Goal: Task Accomplishment & Management: Manage account settings

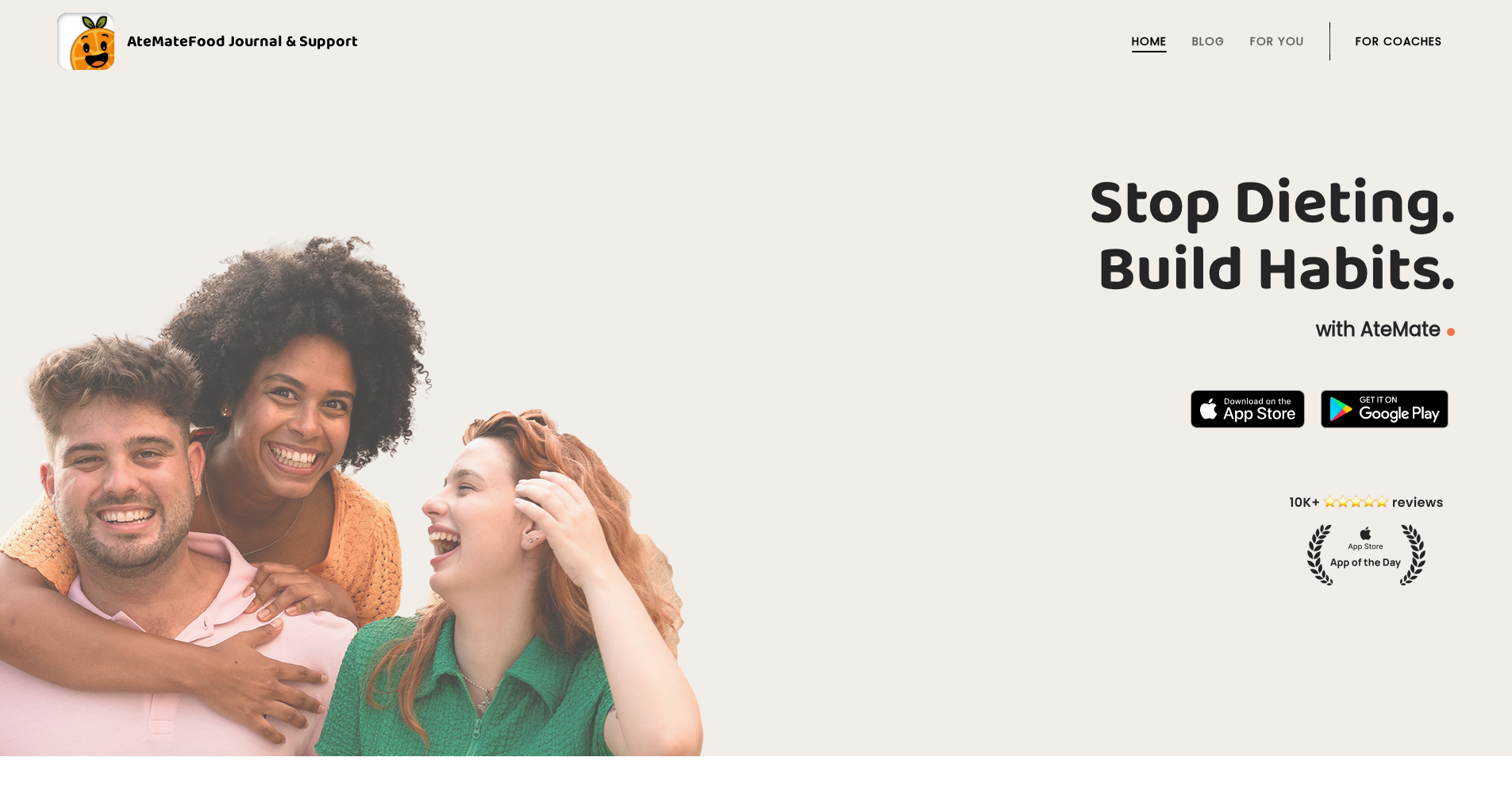
click at [1368, 36] on link "For Coaches" at bounding box center [1399, 41] width 86 height 12
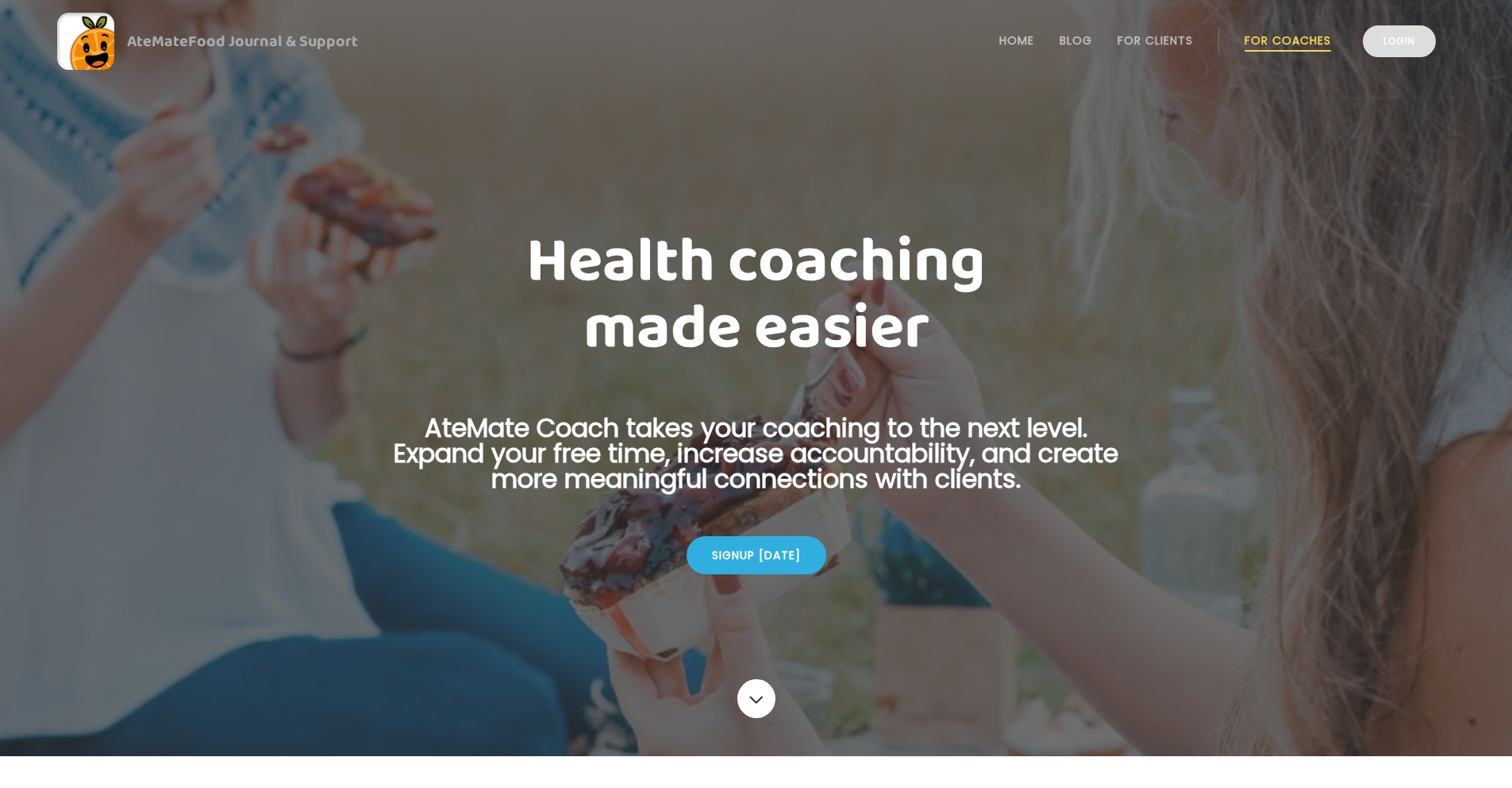
click at [1393, 42] on link "Login" at bounding box center [1399, 41] width 73 height 32
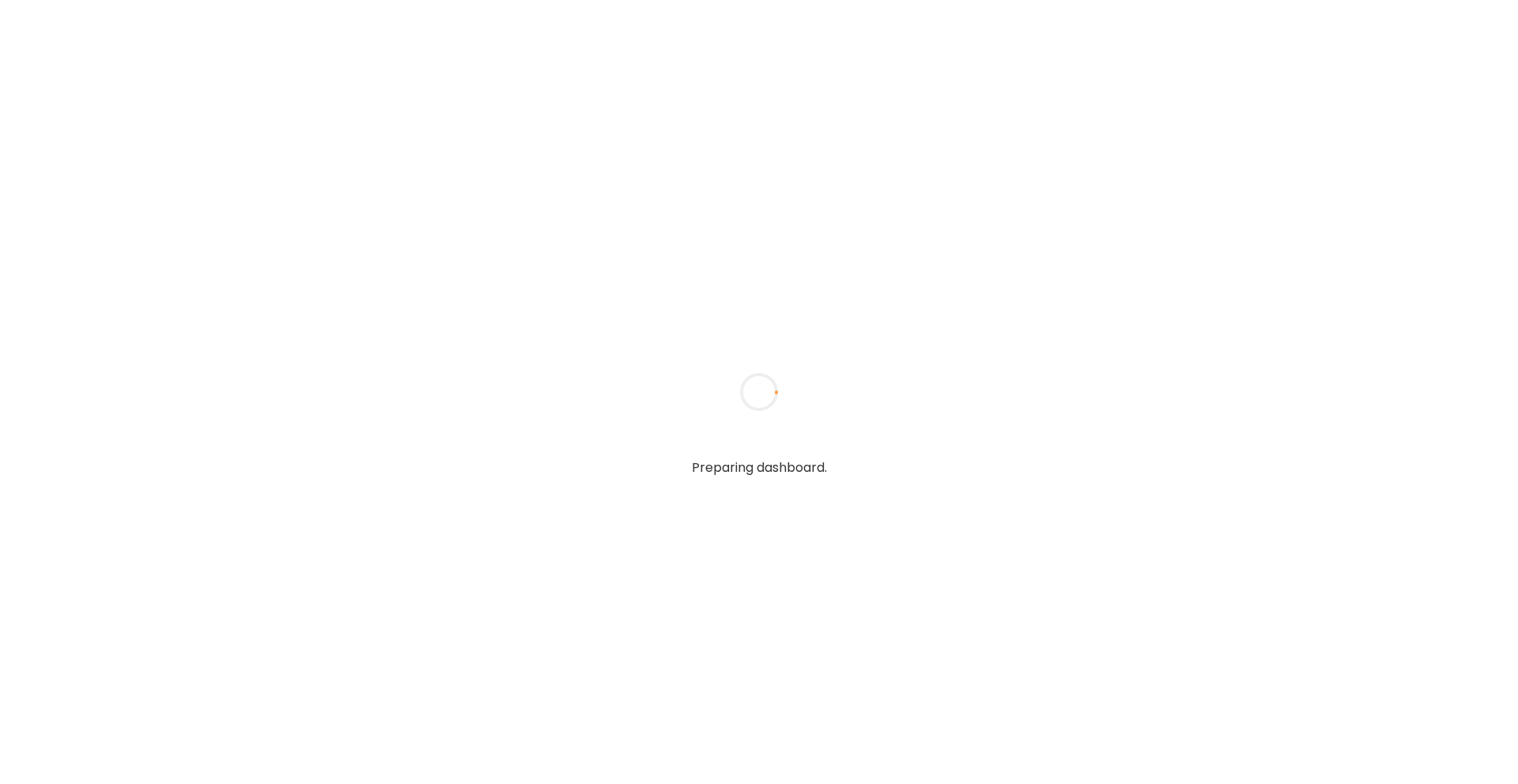
type input "**********"
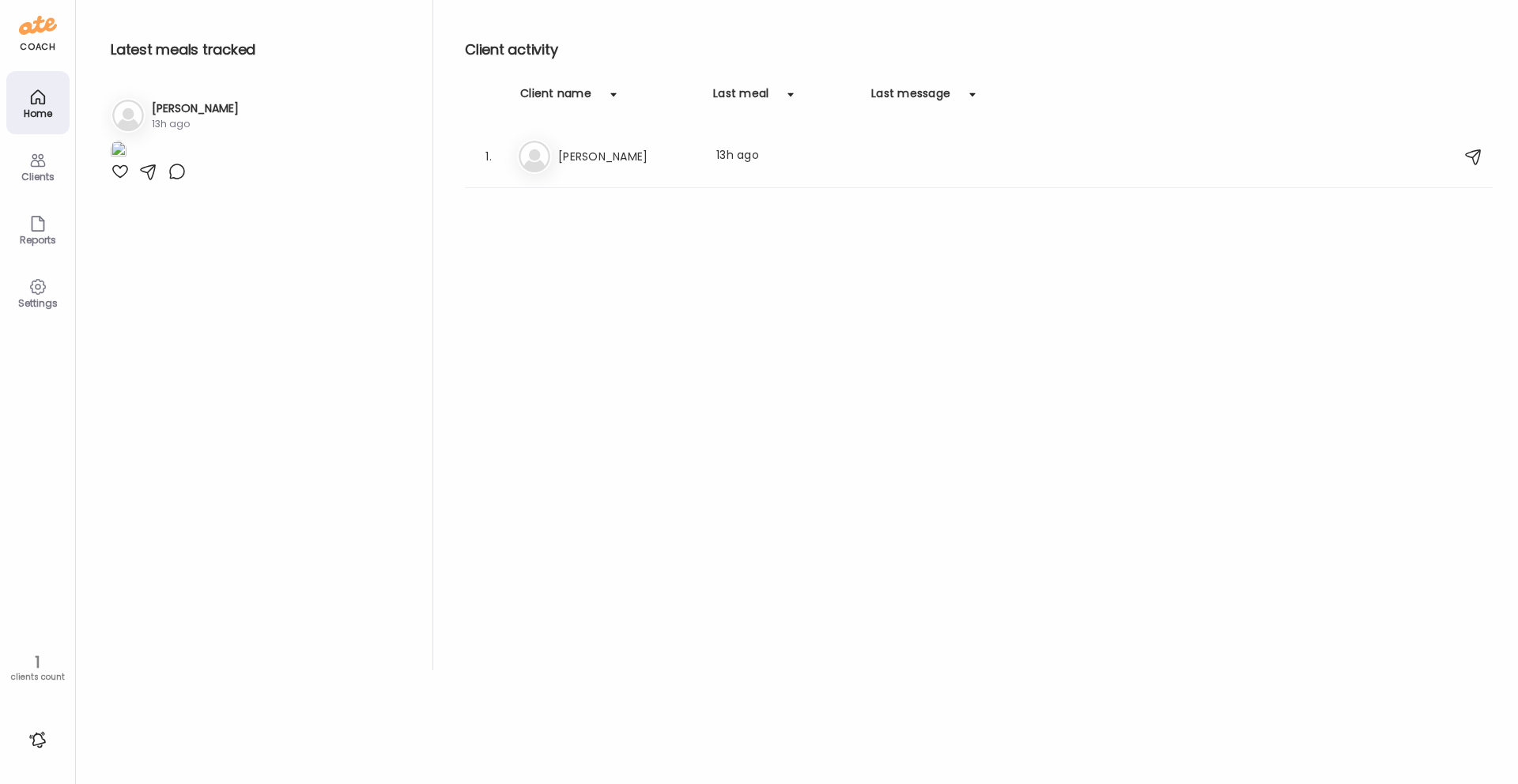
click at [26, 159] on div "Clients" at bounding box center [38, 166] width 64 height 64
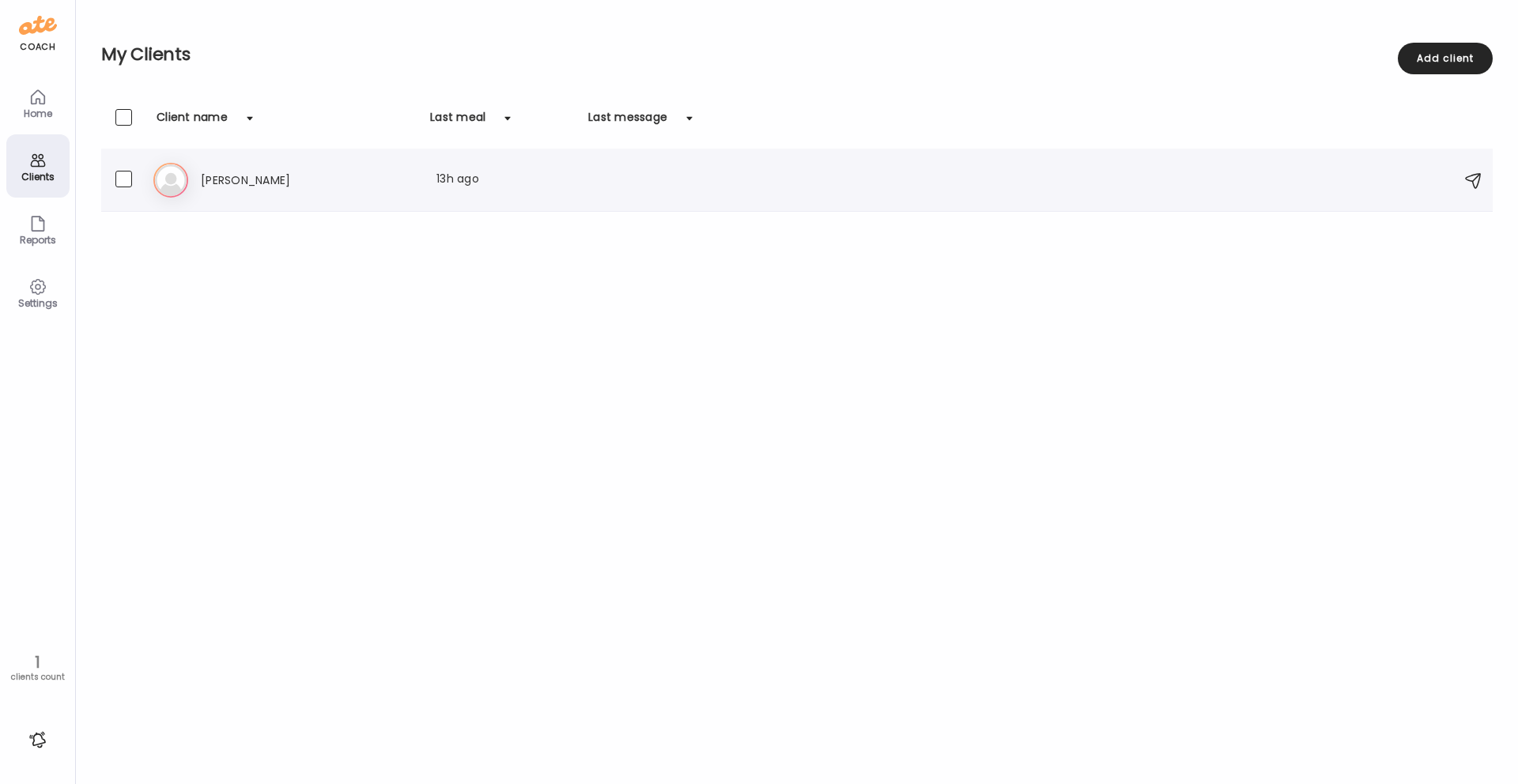
click at [206, 182] on h3 "[PERSON_NAME]" at bounding box center [270, 180] width 140 height 19
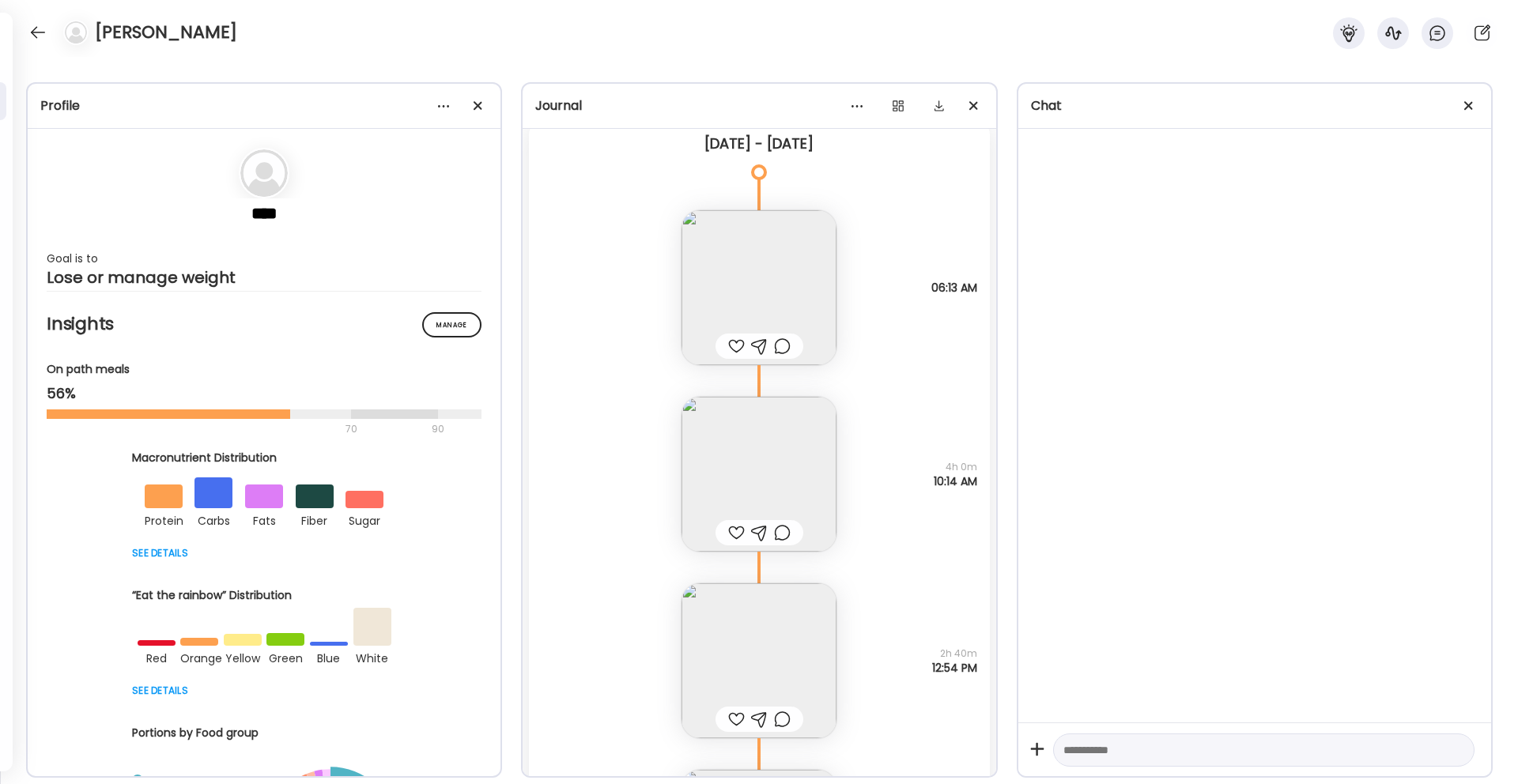
scroll to position [67, 0]
click at [735, 262] on img at bounding box center [759, 285] width 155 height 155
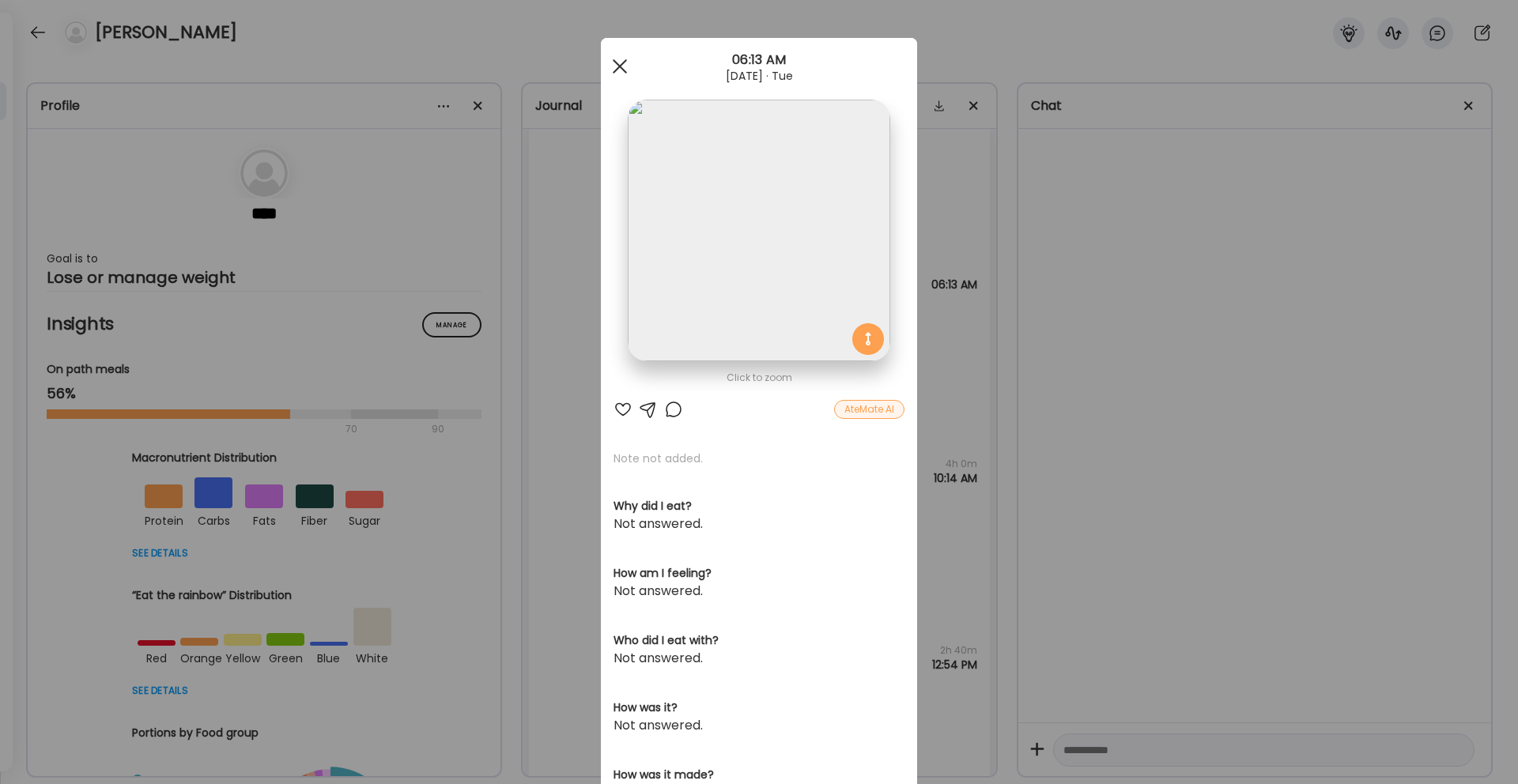
click at [616, 65] on div at bounding box center [620, 66] width 31 height 31
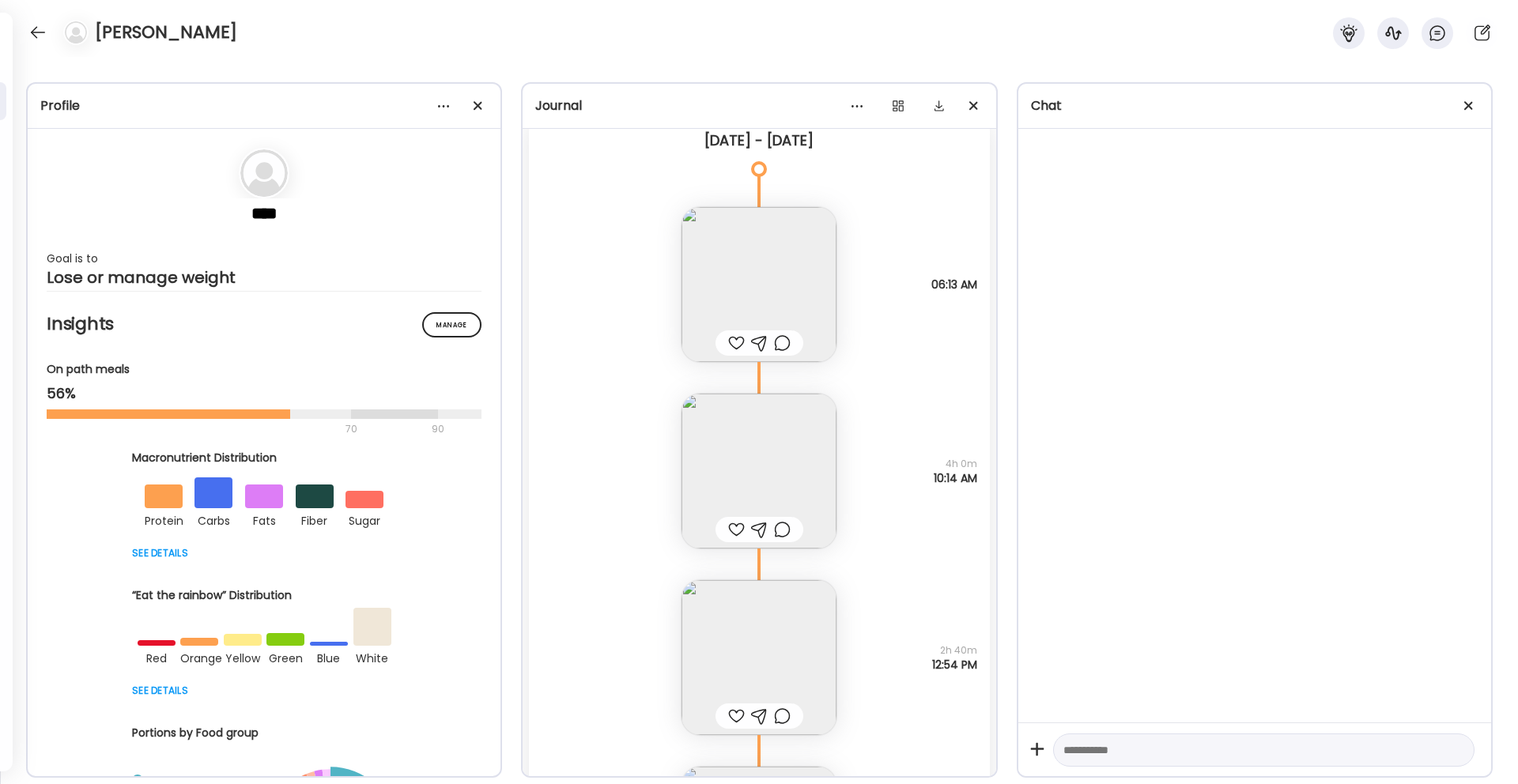
scroll to position [212, 0]
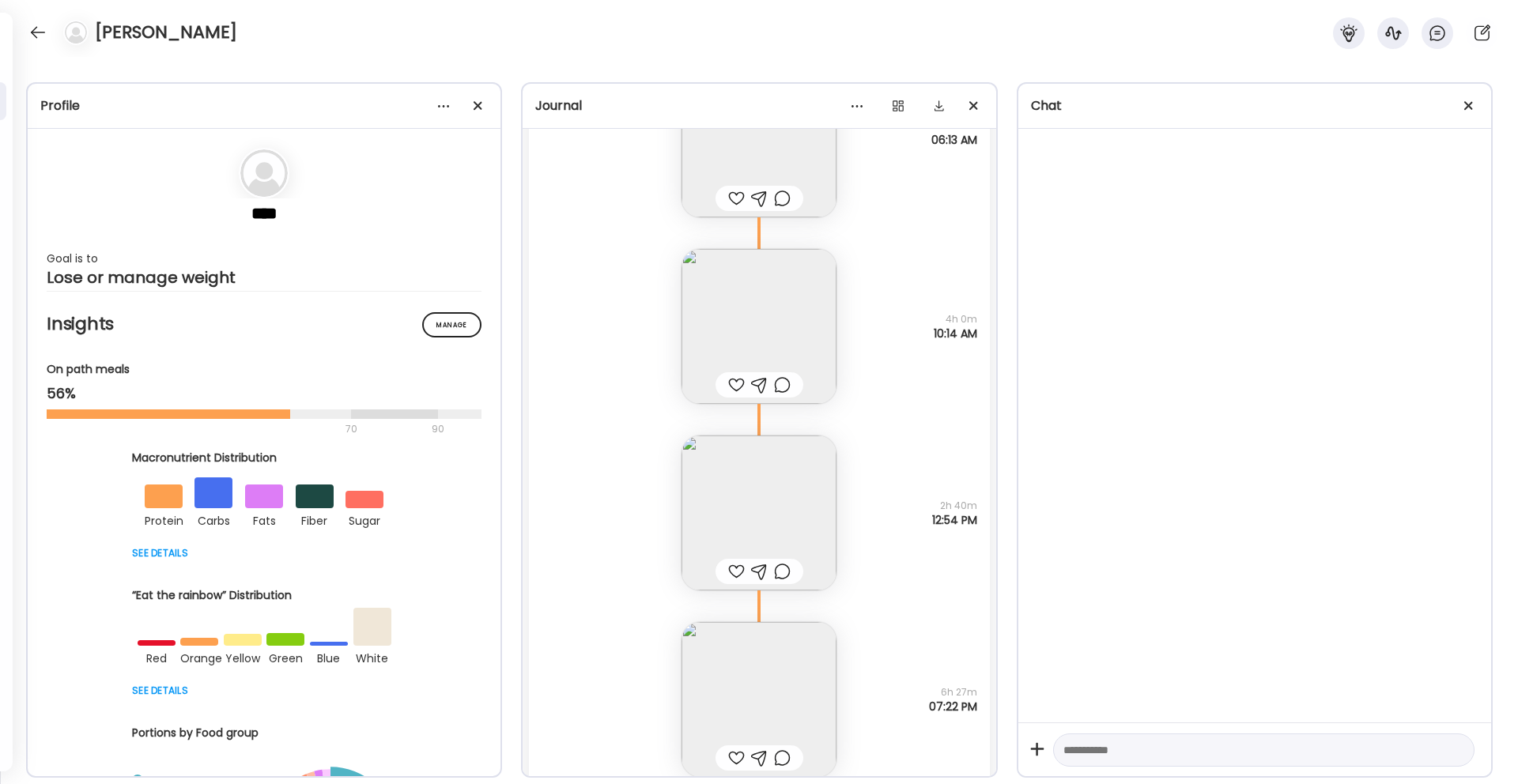
click at [755, 489] on img at bounding box center [759, 513] width 155 height 155
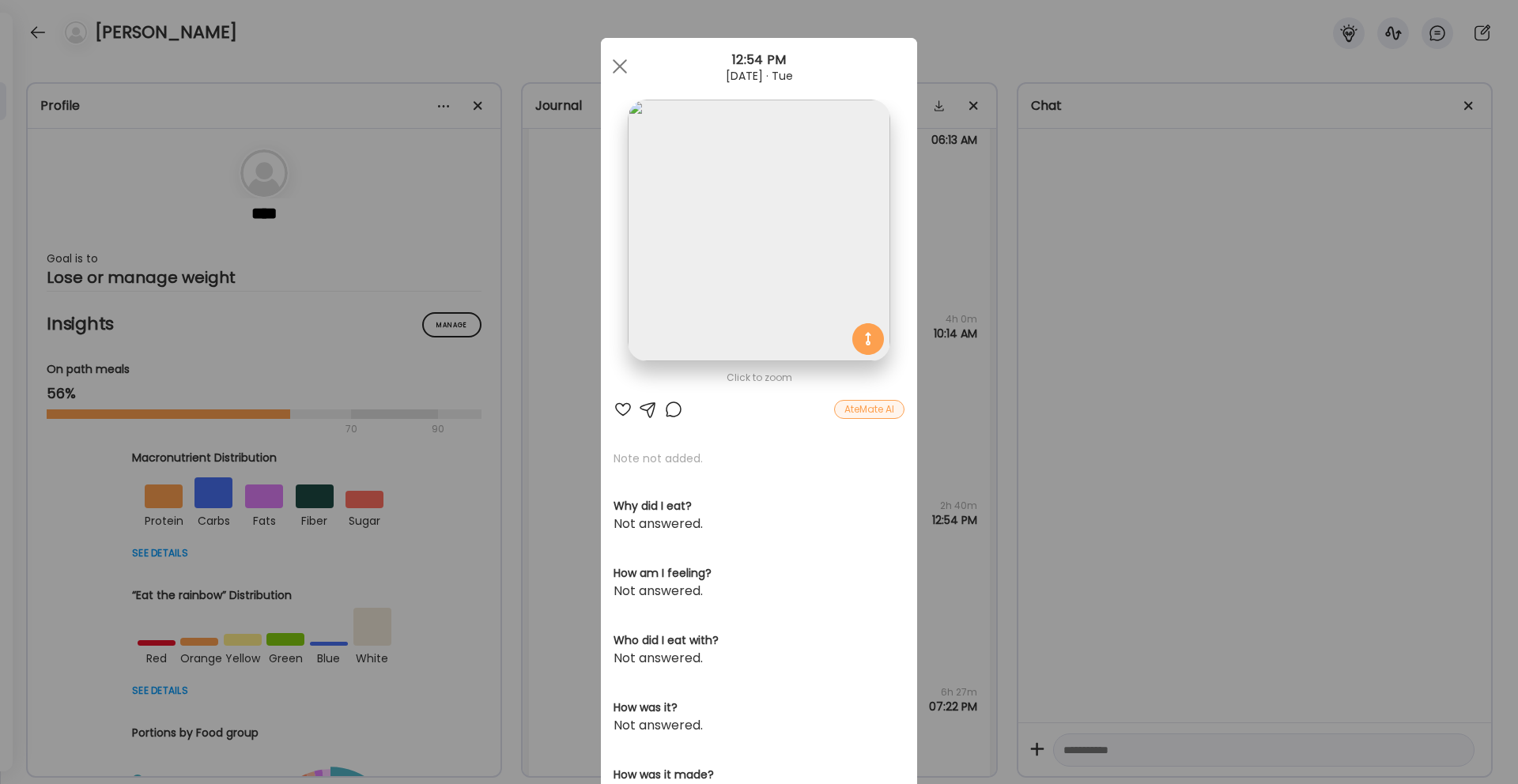
click at [977, 309] on div "Ate Coach Dashboard Wahoo! It’s official Take a moment to set up your Coach Pro…" at bounding box center [759, 392] width 1518 height 784
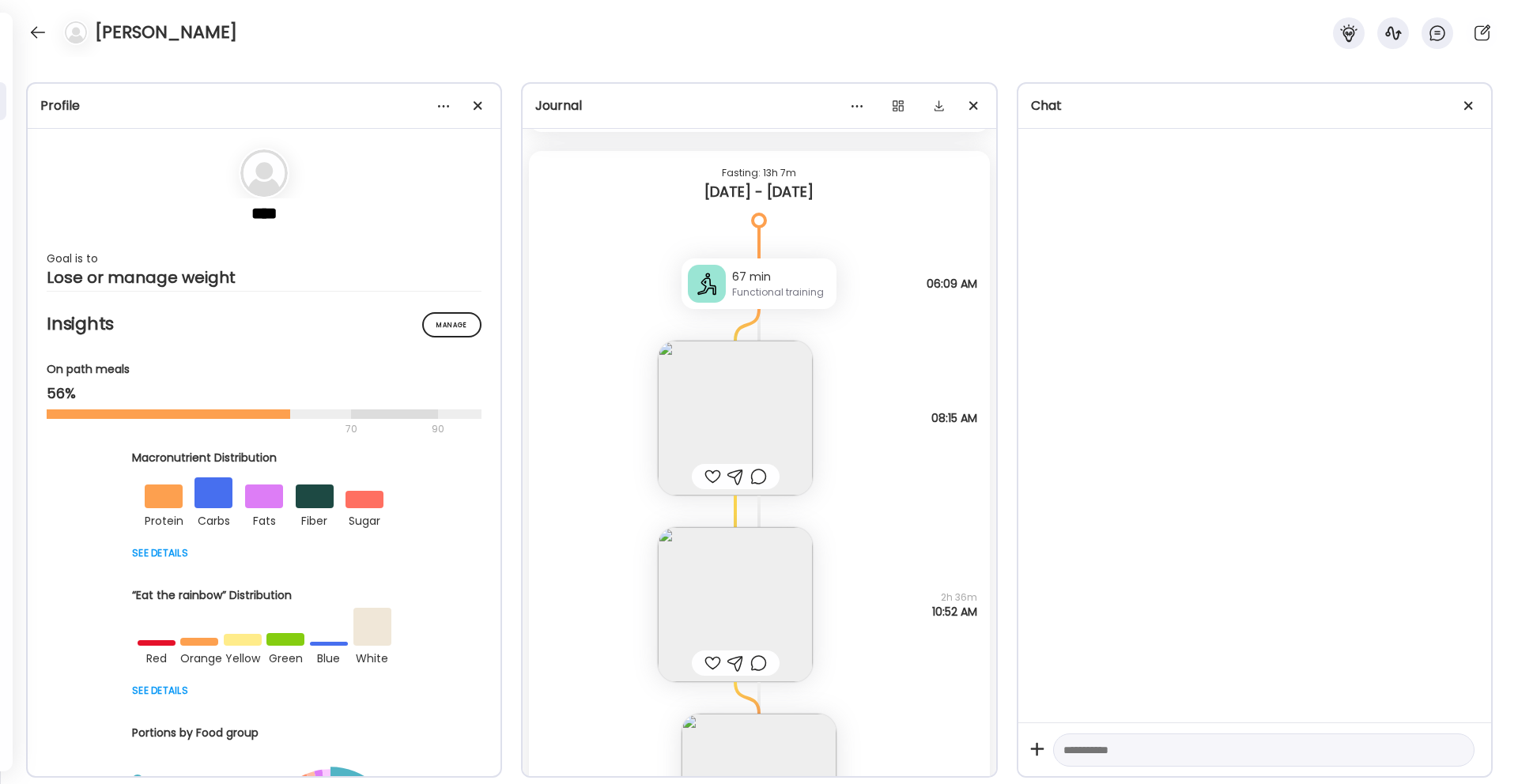
scroll to position [3989, 0]
click at [738, 427] on img at bounding box center [735, 424] width 155 height 155
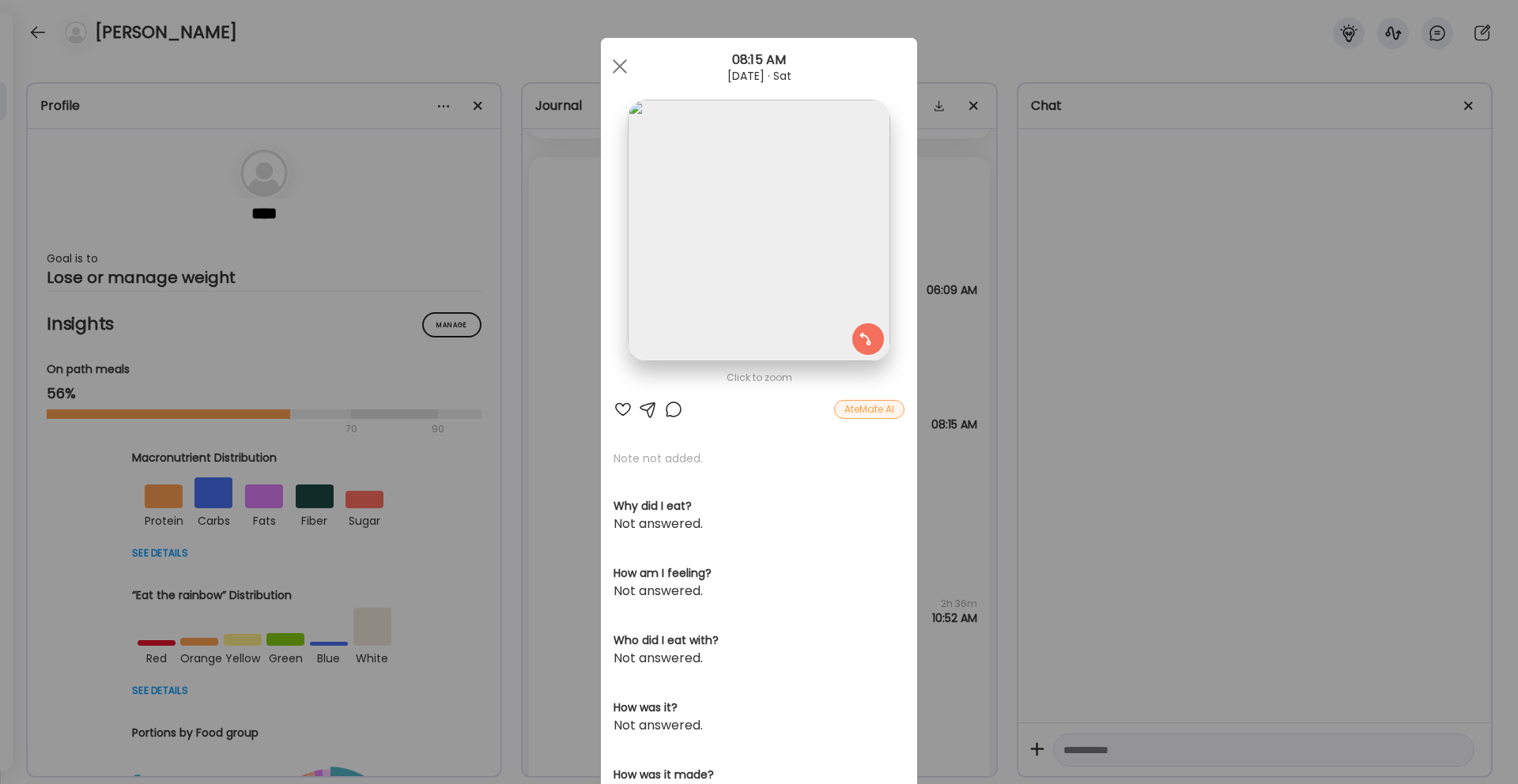
click at [1061, 183] on div "Ate Coach Dashboard Wahoo! It’s official Take a moment to set up your Coach Pro…" at bounding box center [759, 392] width 1518 height 784
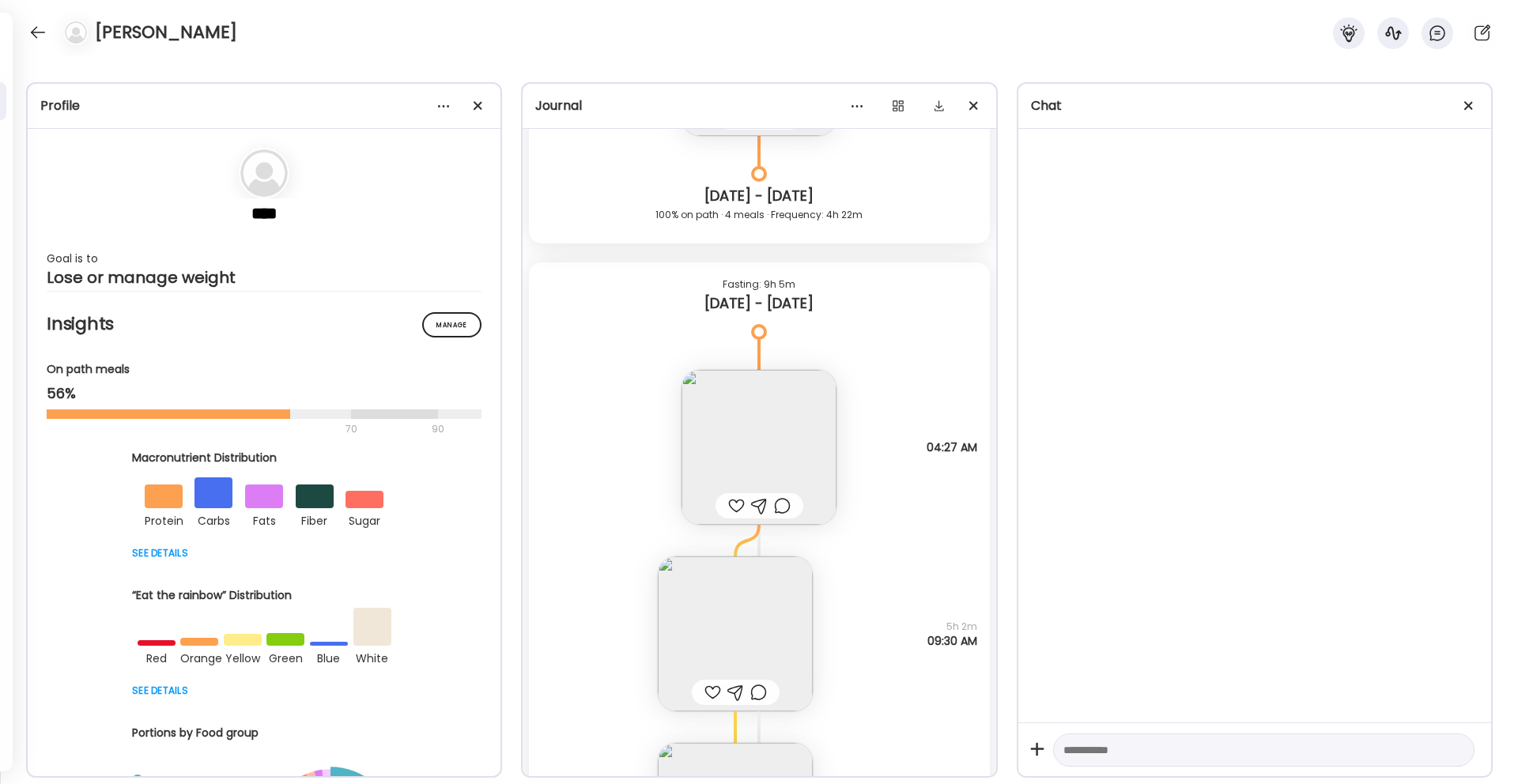
scroll to position [749, 0]
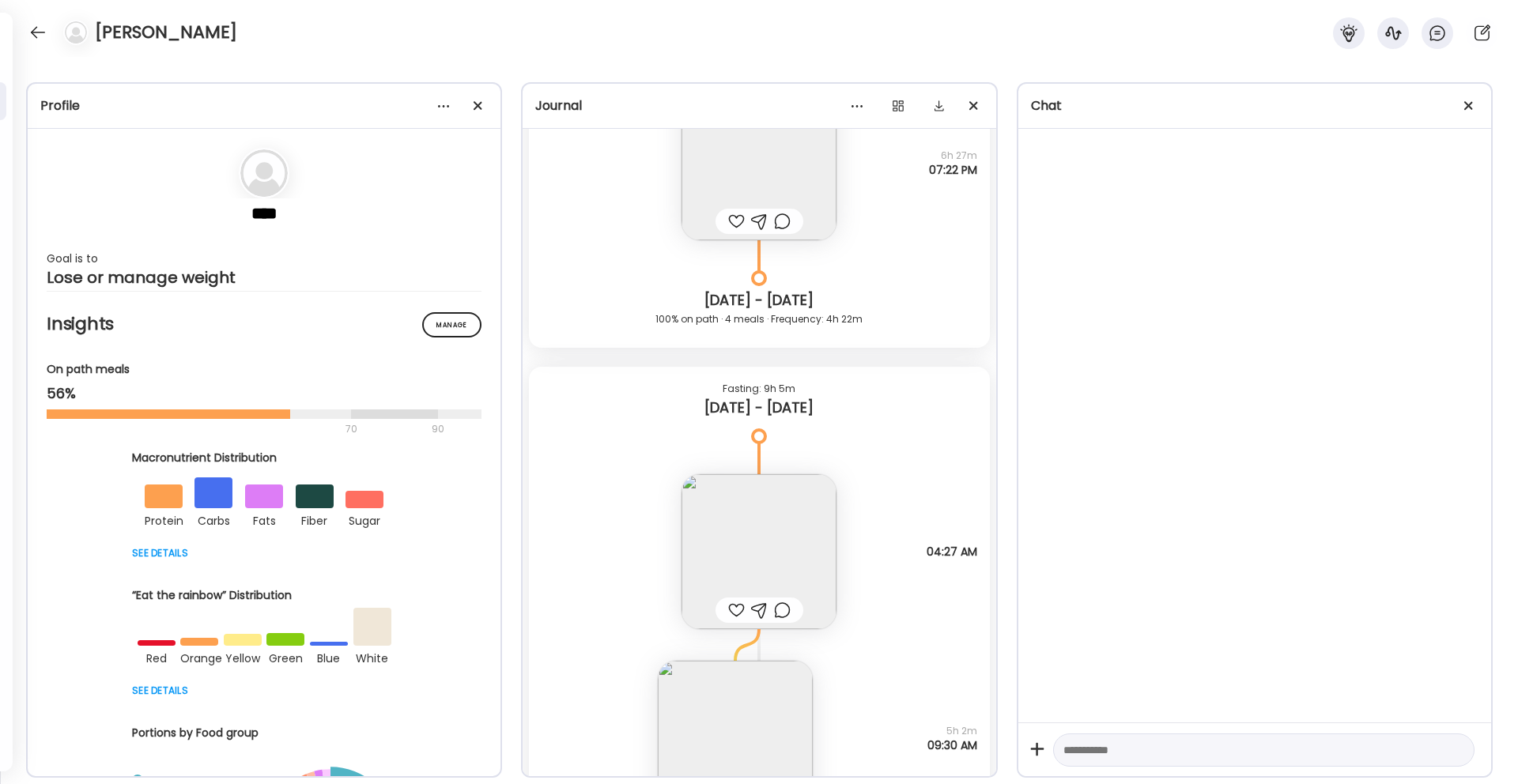
click at [761, 510] on img at bounding box center [759, 552] width 155 height 155
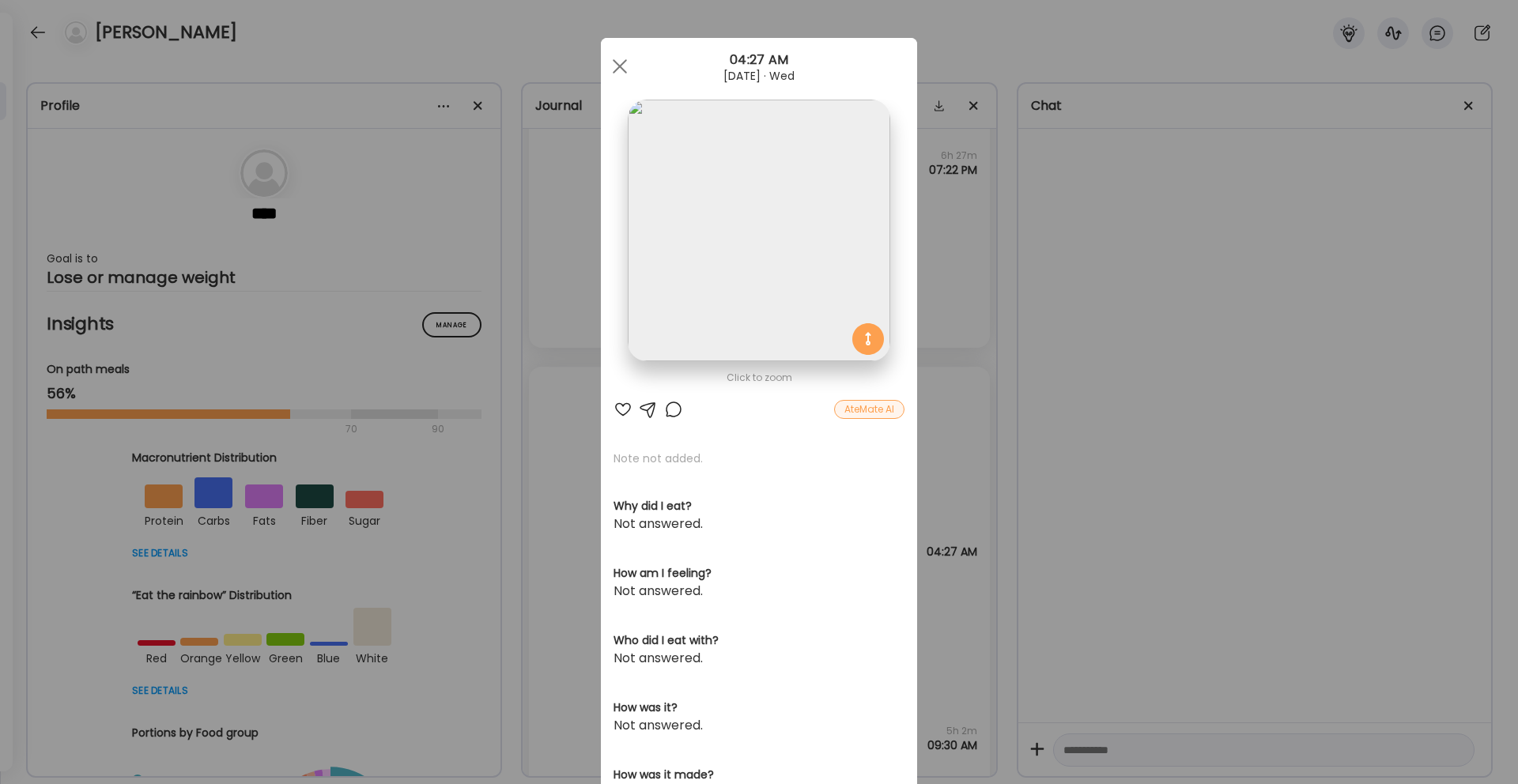
click at [1033, 281] on div "Ate Coach Dashboard Wahoo! It’s official Take a moment to set up your Coach Pro…" at bounding box center [759, 392] width 1518 height 784
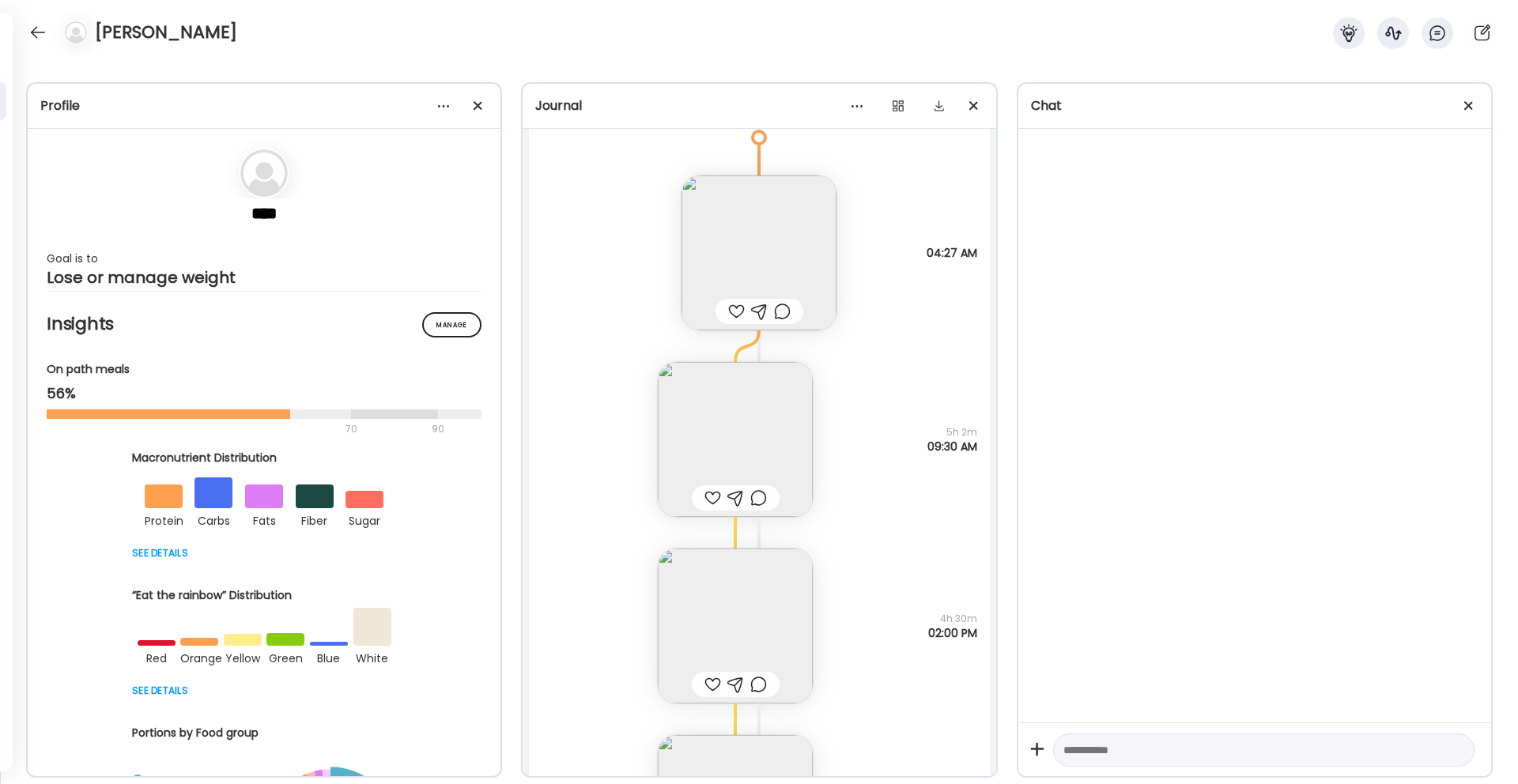
scroll to position [1055, 0]
click at [780, 261] on img at bounding box center [759, 245] width 155 height 155
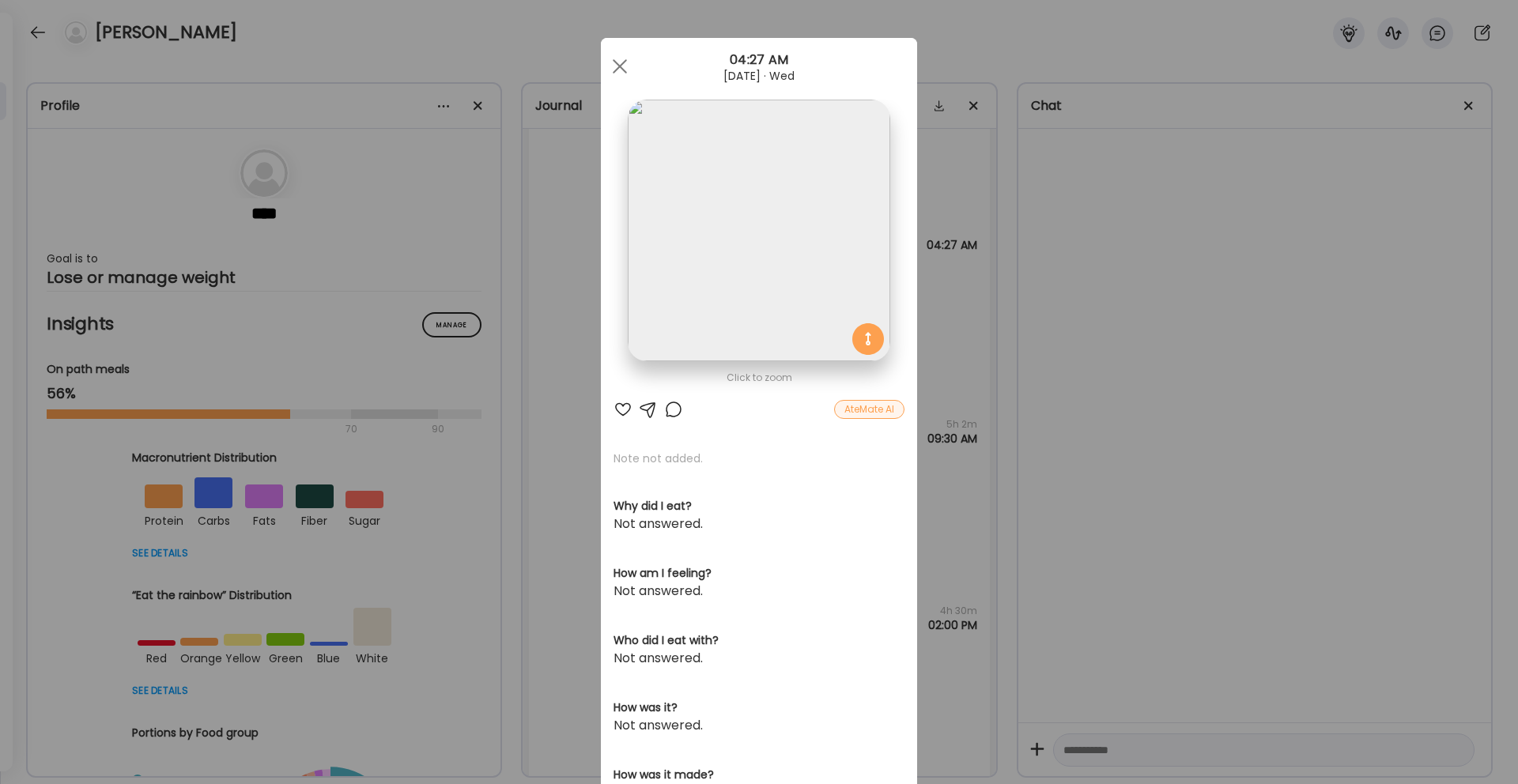
click at [1024, 233] on div "Ate Coach Dashboard Wahoo! It’s official Take a moment to set up your Coach Pro…" at bounding box center [759, 392] width 1518 height 784
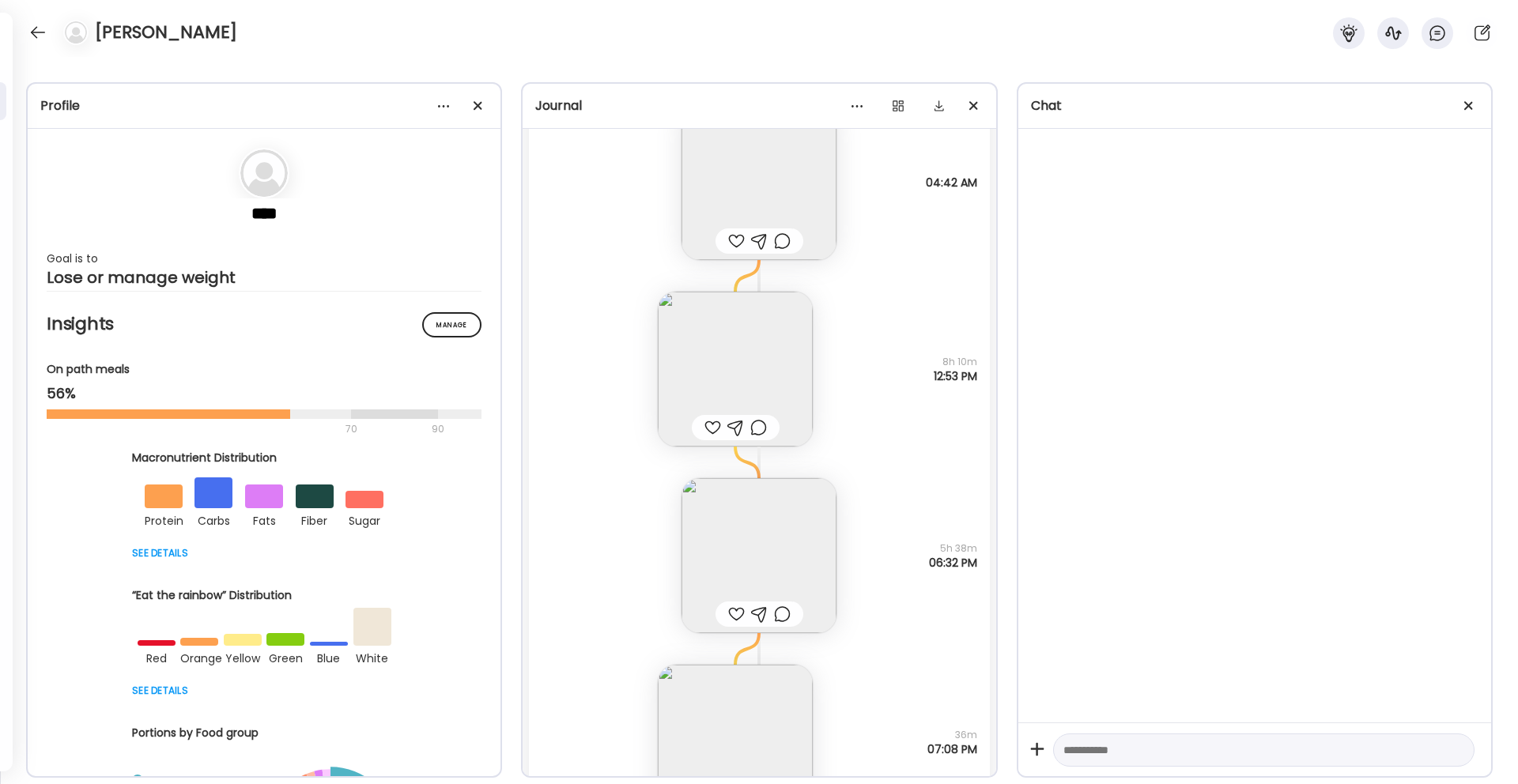
scroll to position [3198, 0]
click at [773, 193] on img at bounding box center [759, 185] width 155 height 155
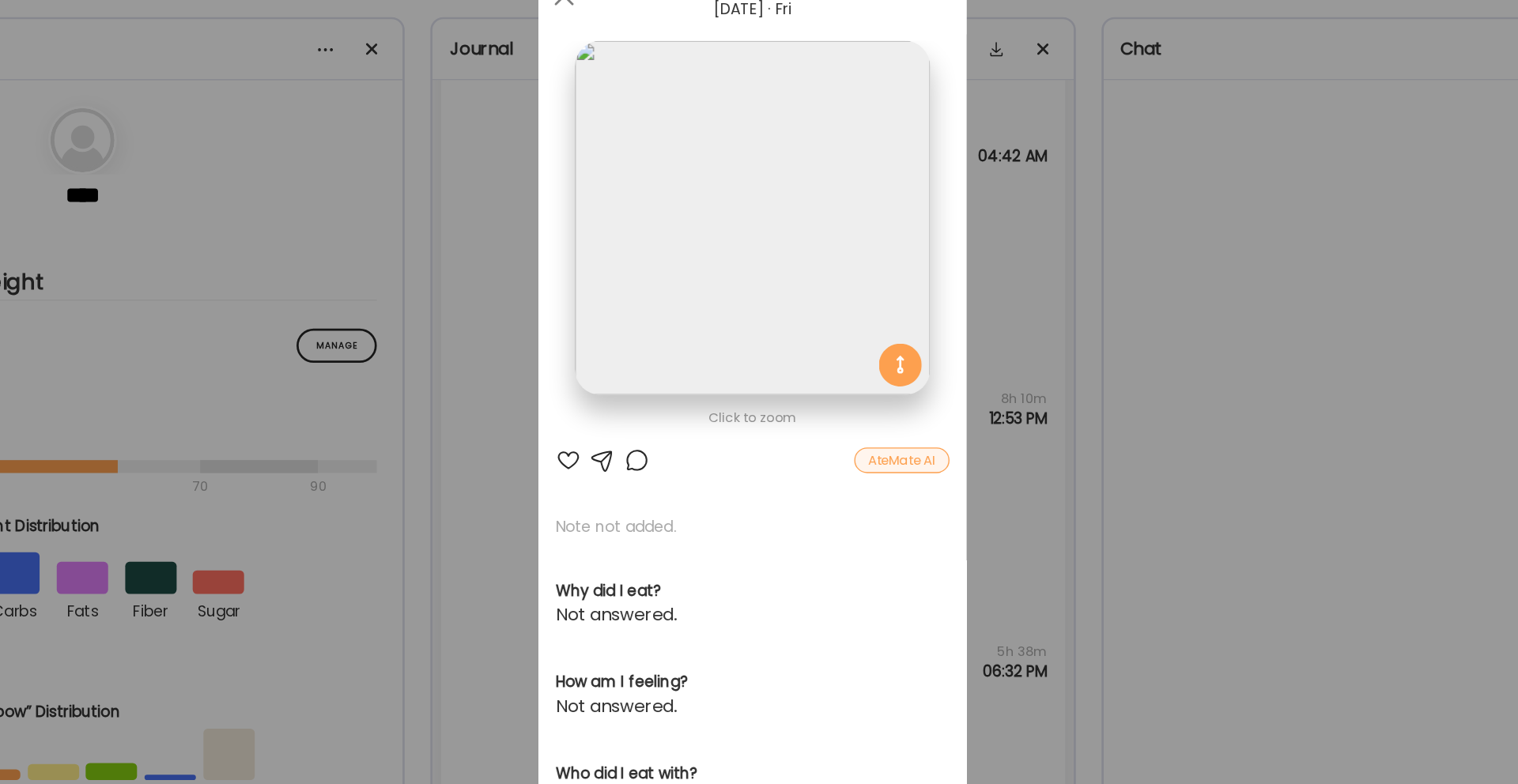
click at [936, 267] on div "Ate Coach Dashboard Wahoo! It’s official Take a moment to set up your Coach Pro…" at bounding box center [759, 392] width 1518 height 784
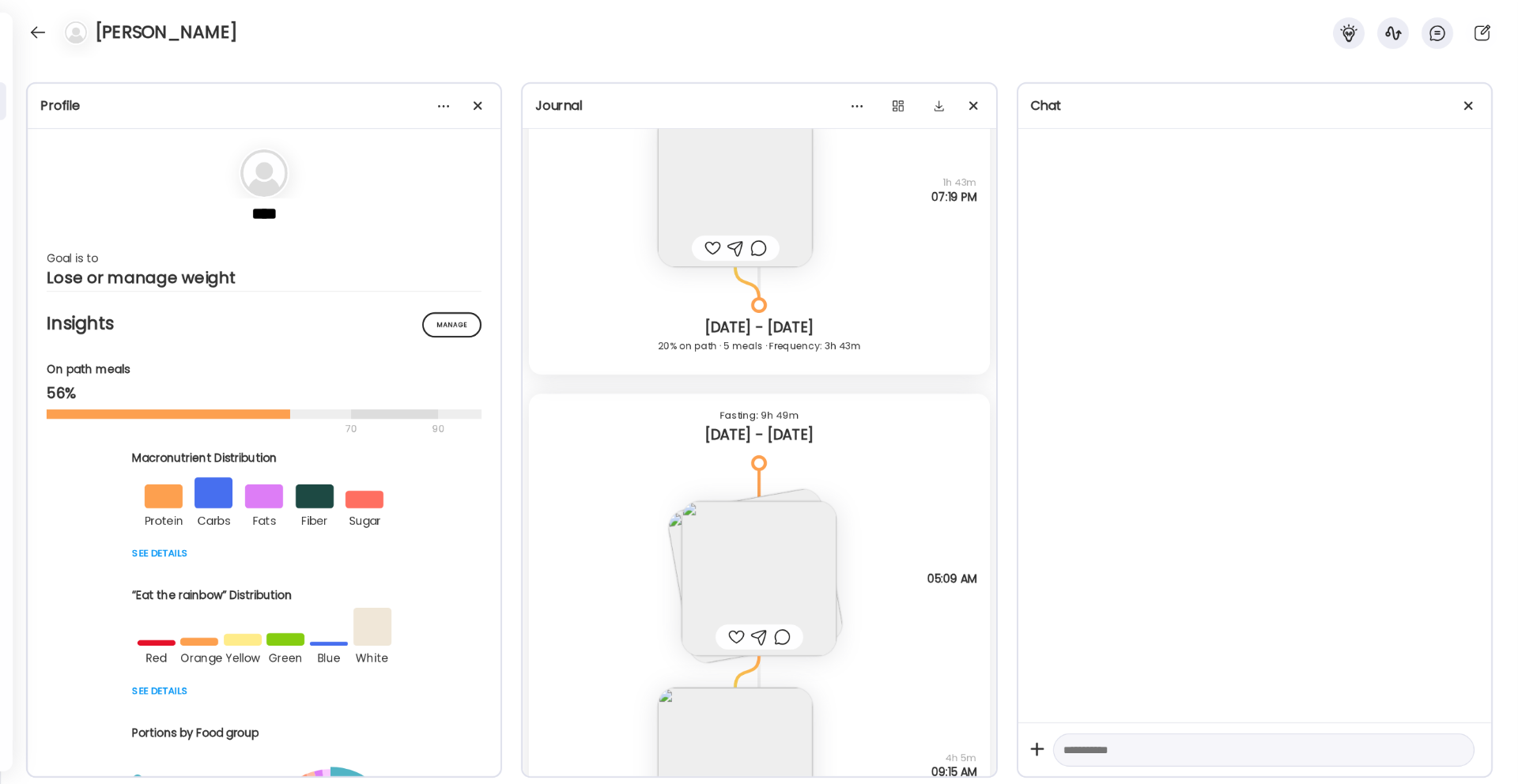
scroll to position [1858, 0]
click at [790, 569] on img at bounding box center [759, 577] width 155 height 155
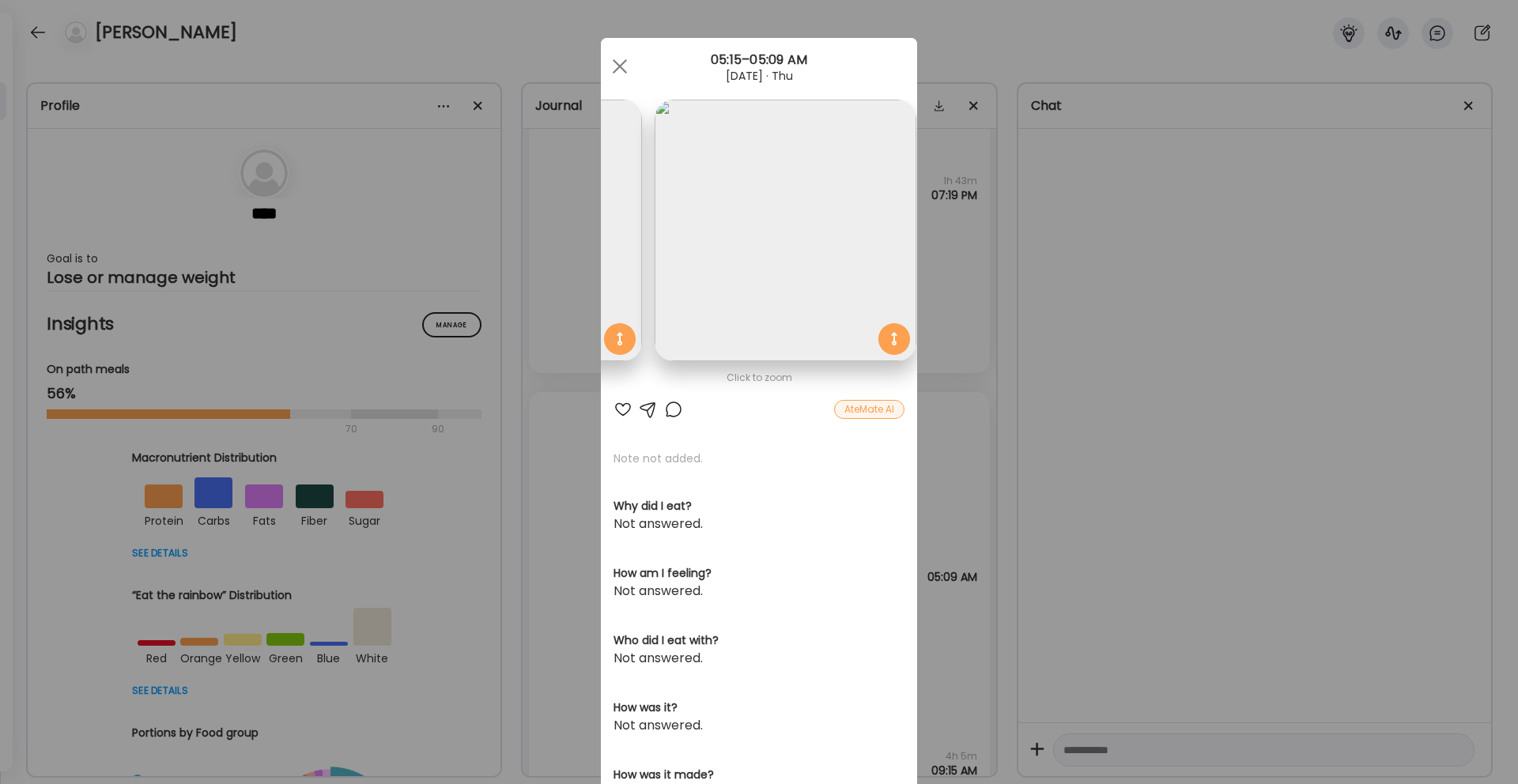
scroll to position [0, 258]
click at [1035, 321] on div "Ate Coach Dashboard Wahoo! It’s official Take a moment to set up your Coach Pro…" at bounding box center [759, 392] width 1518 height 784
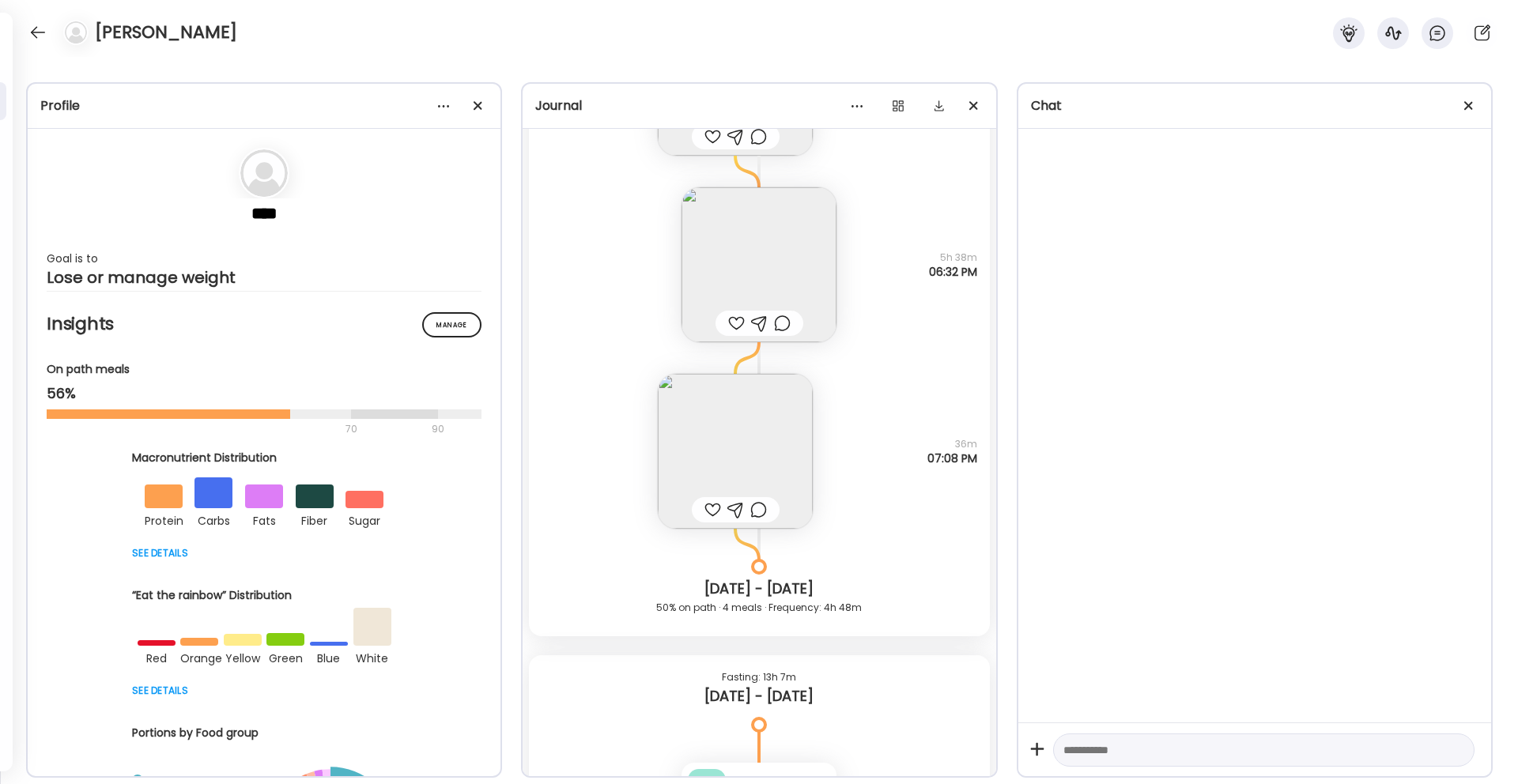
scroll to position [3531, 0]
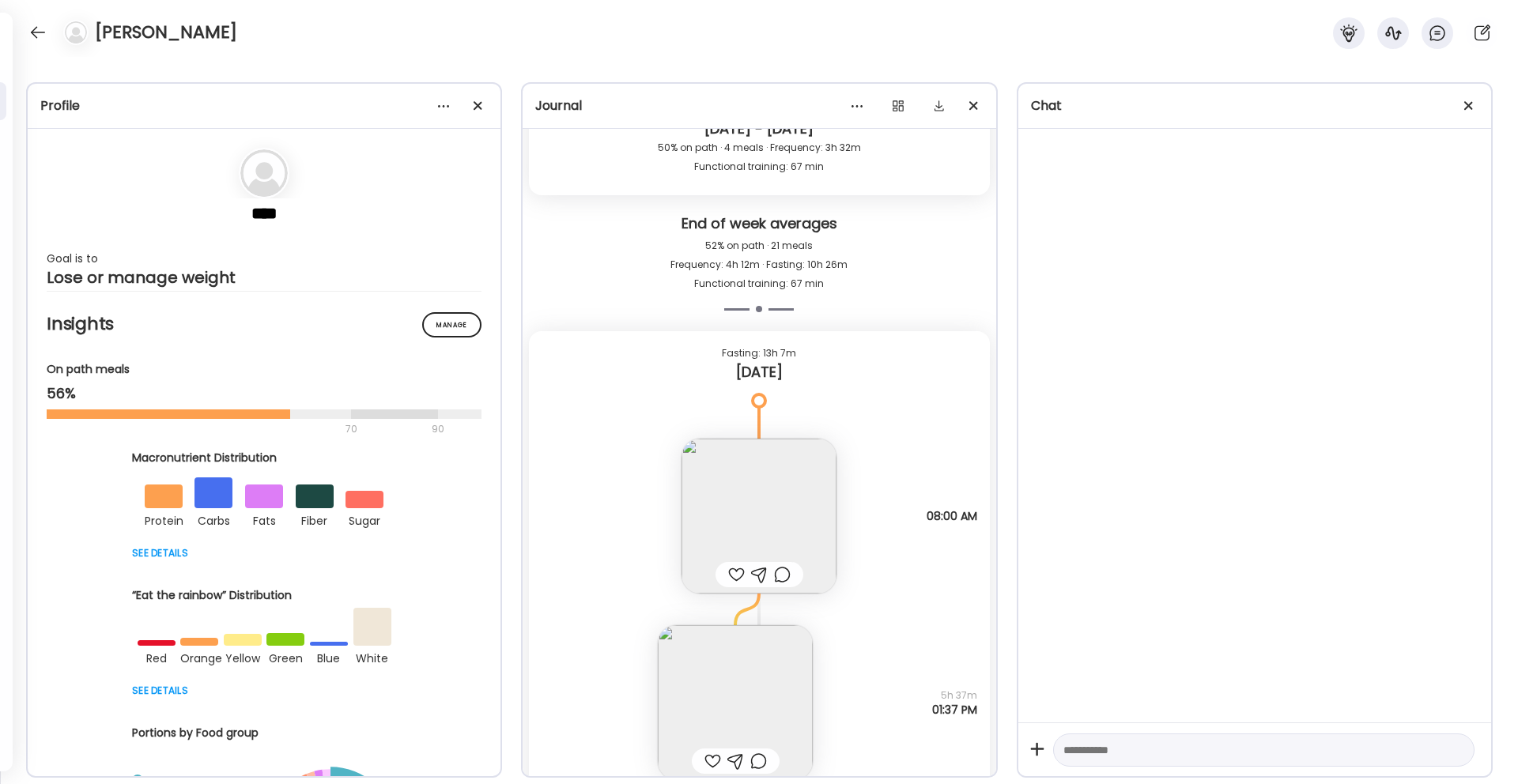
scroll to position [5094, 0]
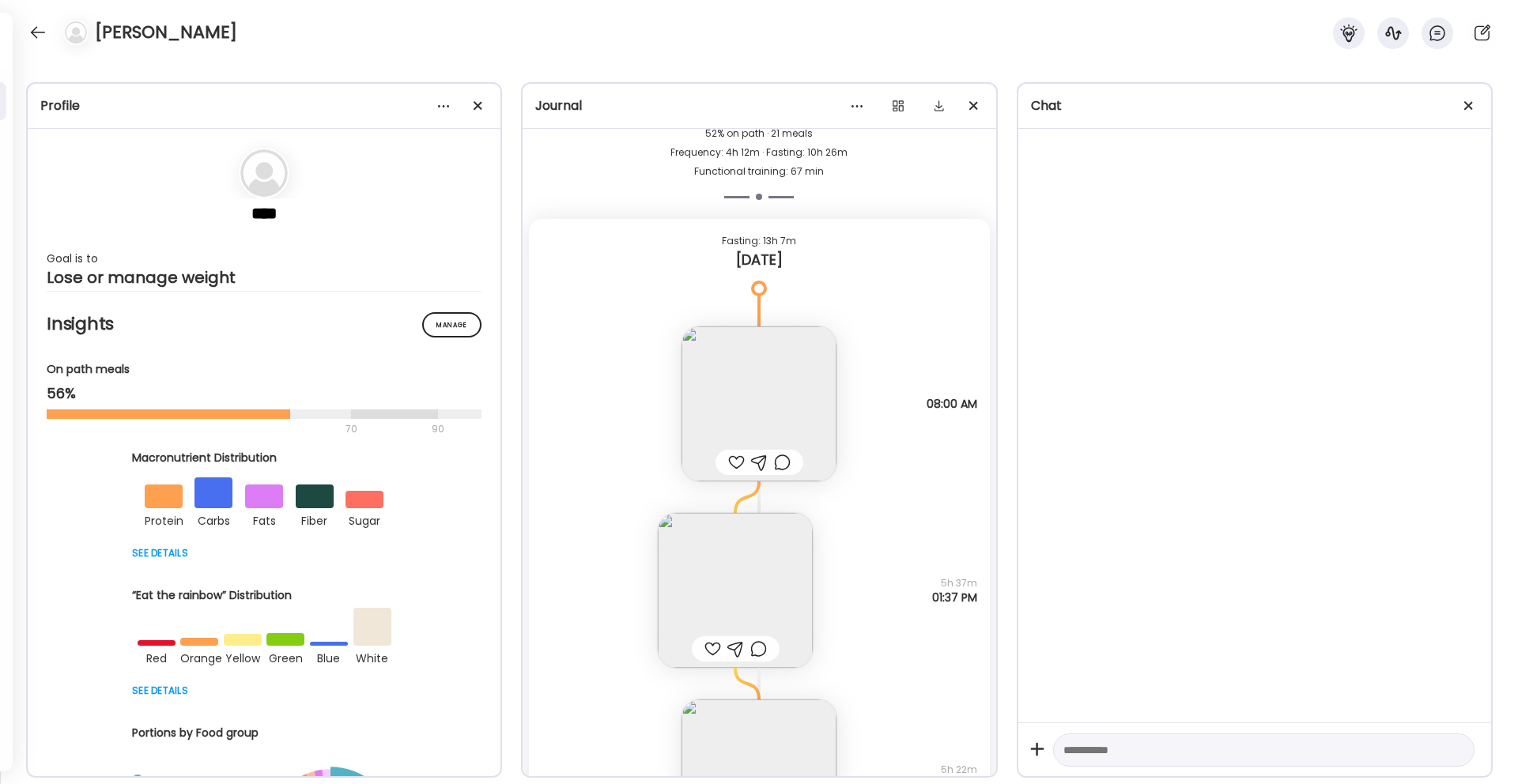
click at [731, 385] on img at bounding box center [759, 404] width 155 height 155
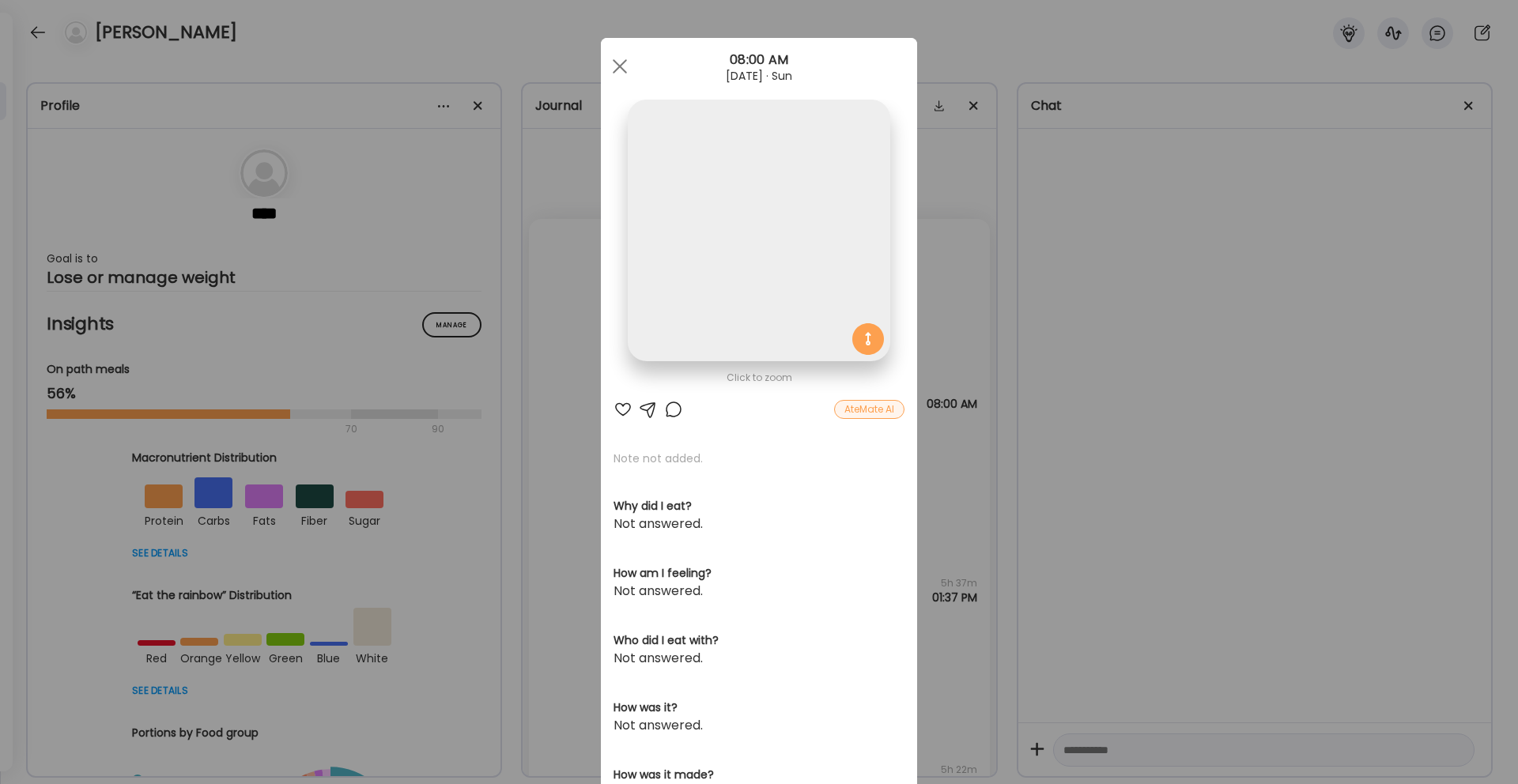
scroll to position [0, 0]
click at [996, 305] on div "Ate Coach Dashboard Wahoo! It’s official Take a moment to set up your Coach Pro…" at bounding box center [759, 392] width 1518 height 784
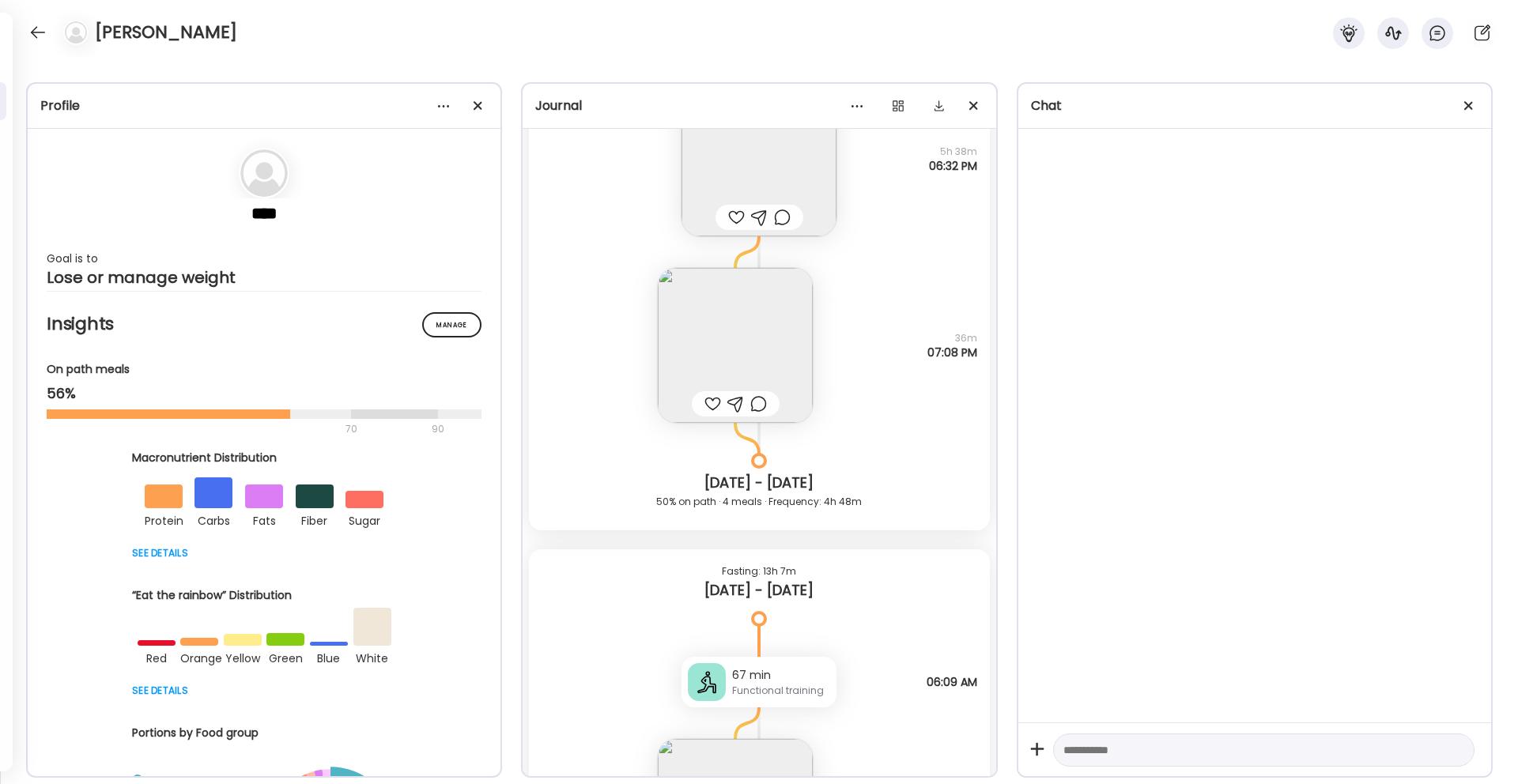
scroll to position [3605, 0]
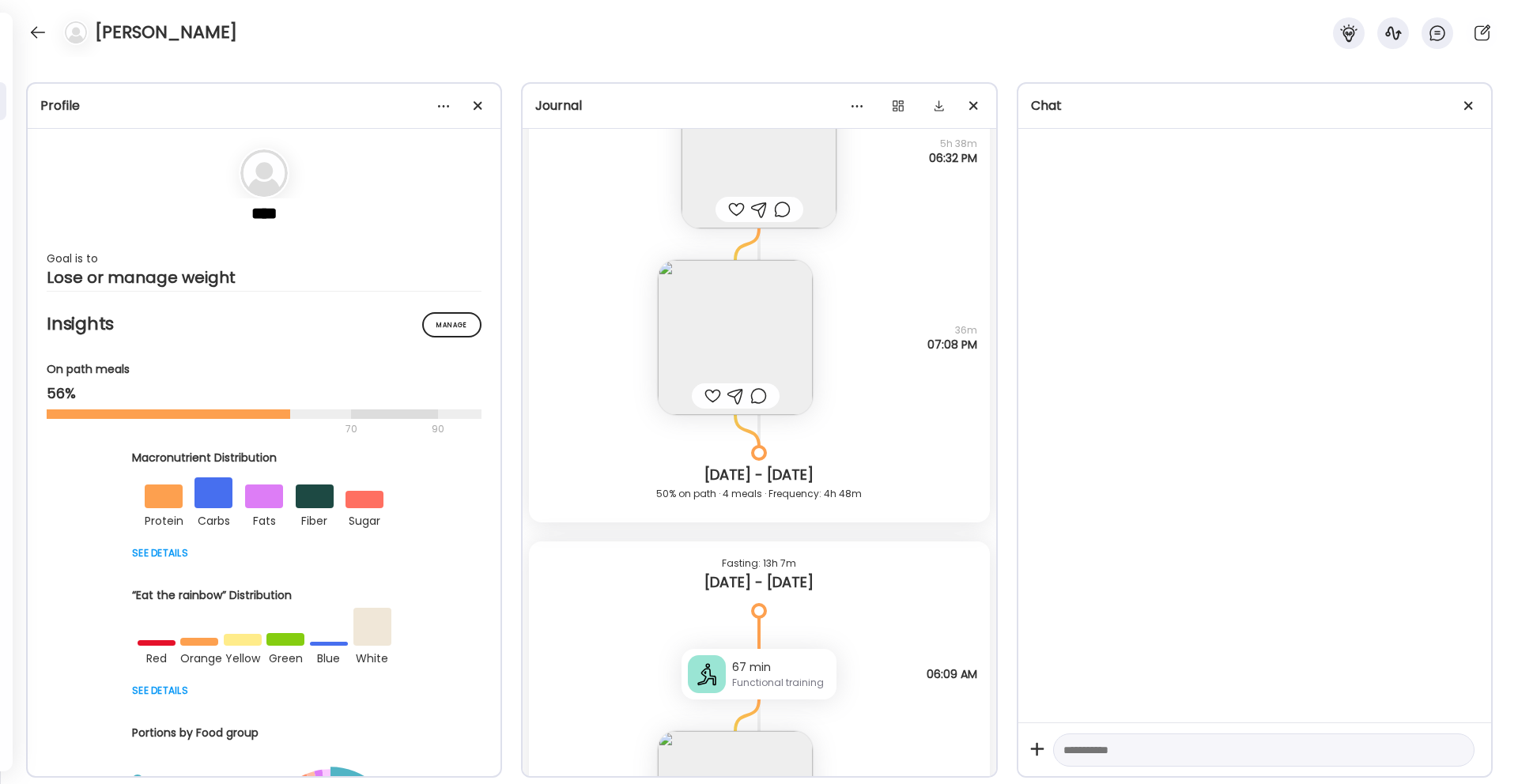
click at [758, 344] on img at bounding box center [735, 338] width 155 height 155
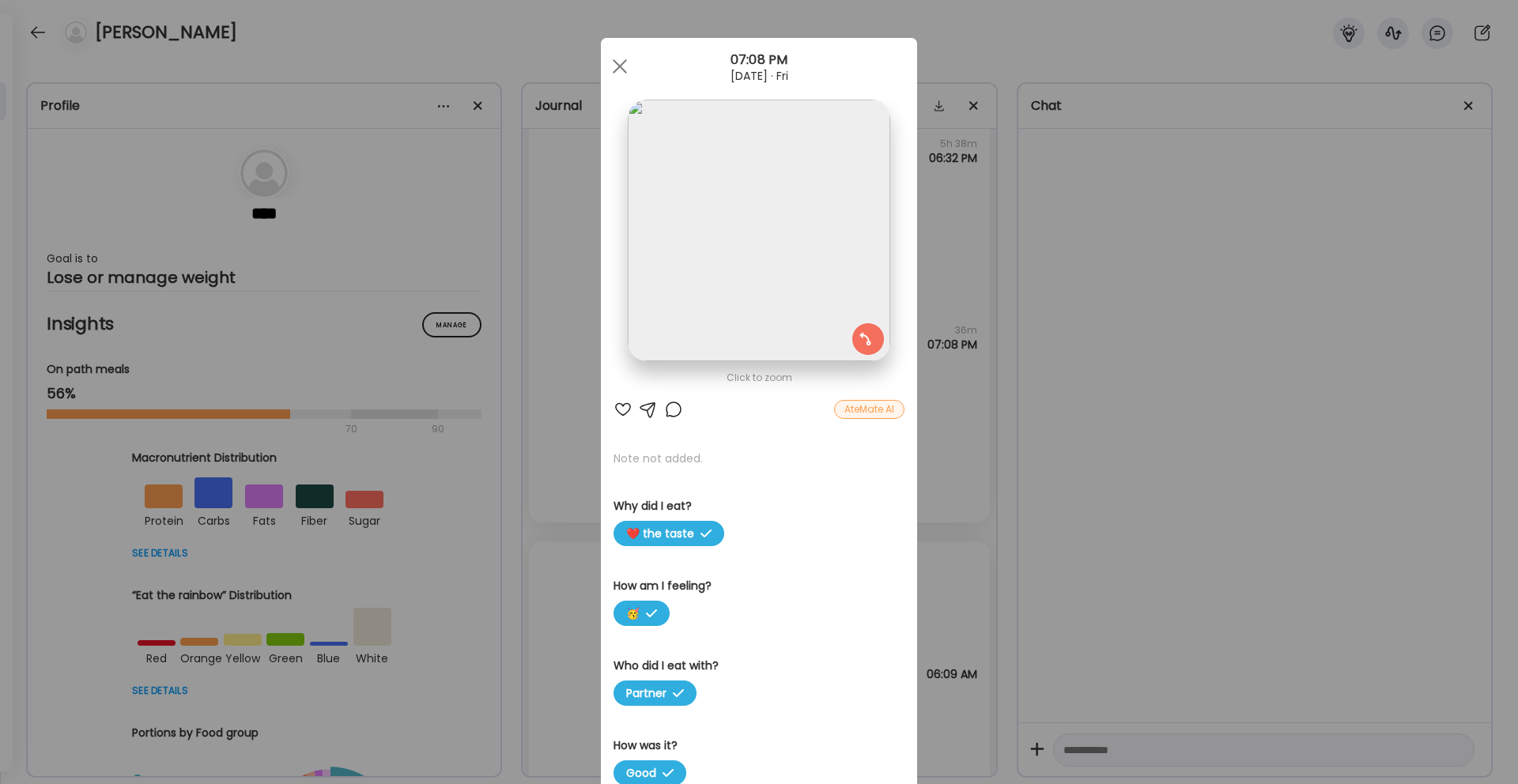
click at [1084, 240] on div "Ate Coach Dashboard Wahoo! It’s official Take a moment to set up your Coach Pro…" at bounding box center [759, 392] width 1518 height 784
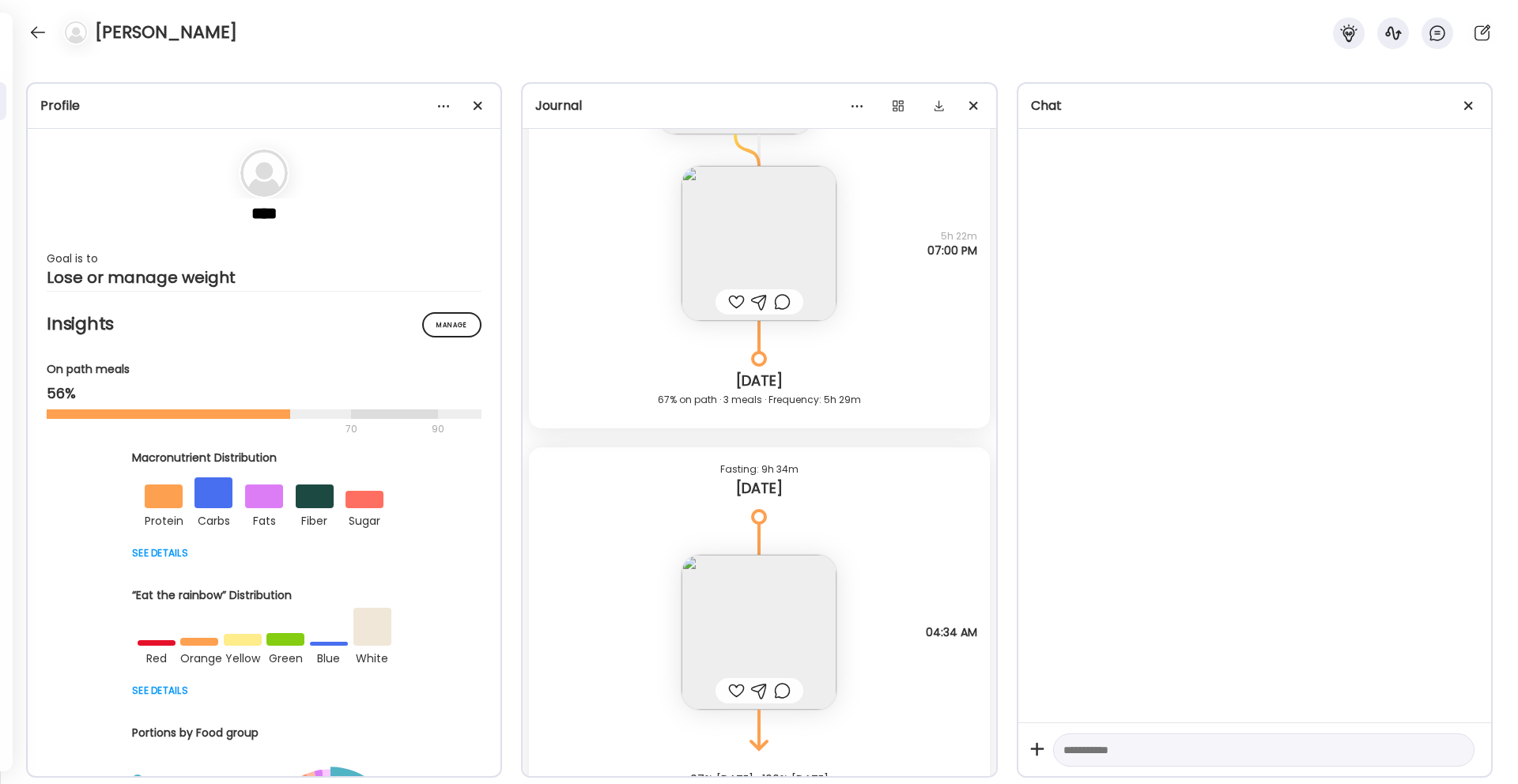
scroll to position [5693, 0]
